Goal: Go to known website: Access a specific website the user already knows

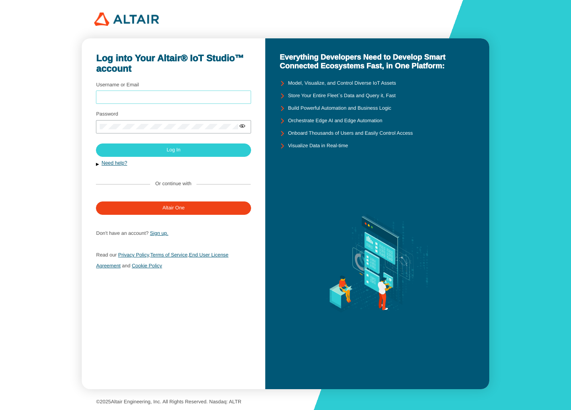
click at [221, 99] on input "Username or Email" at bounding box center [173, 97] width 147 height 6
type input "sfineone"
